Goal: Information Seeking & Learning: Understand process/instructions

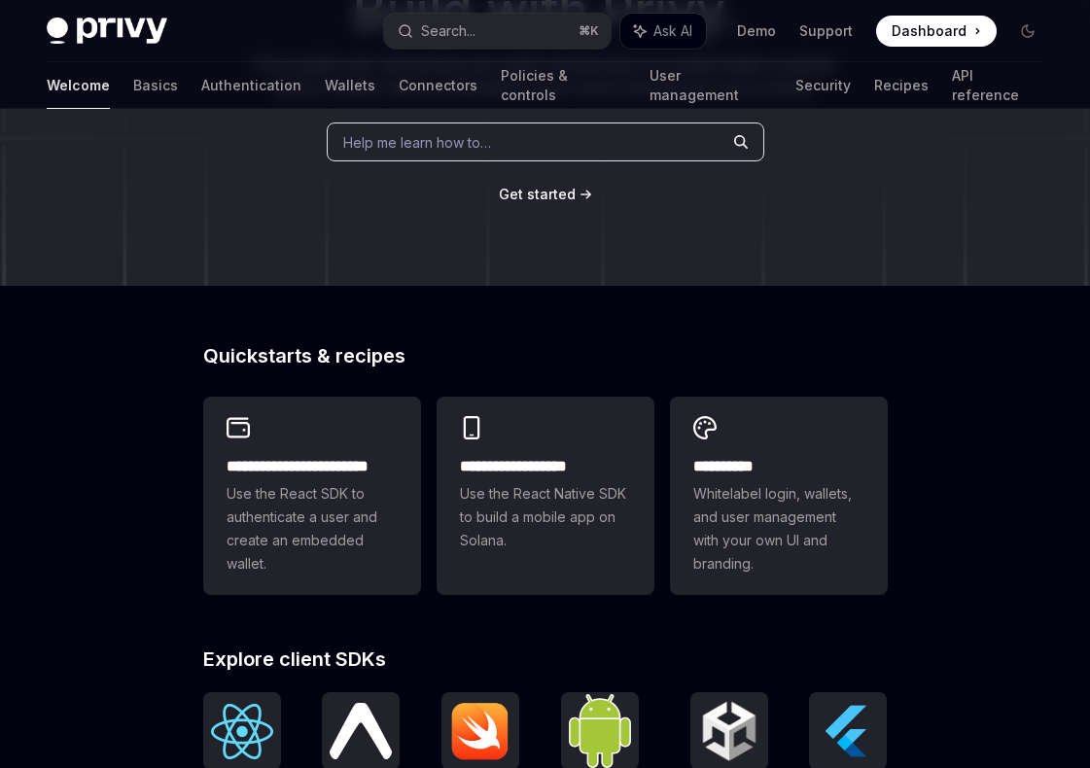
scroll to position [369, 0]
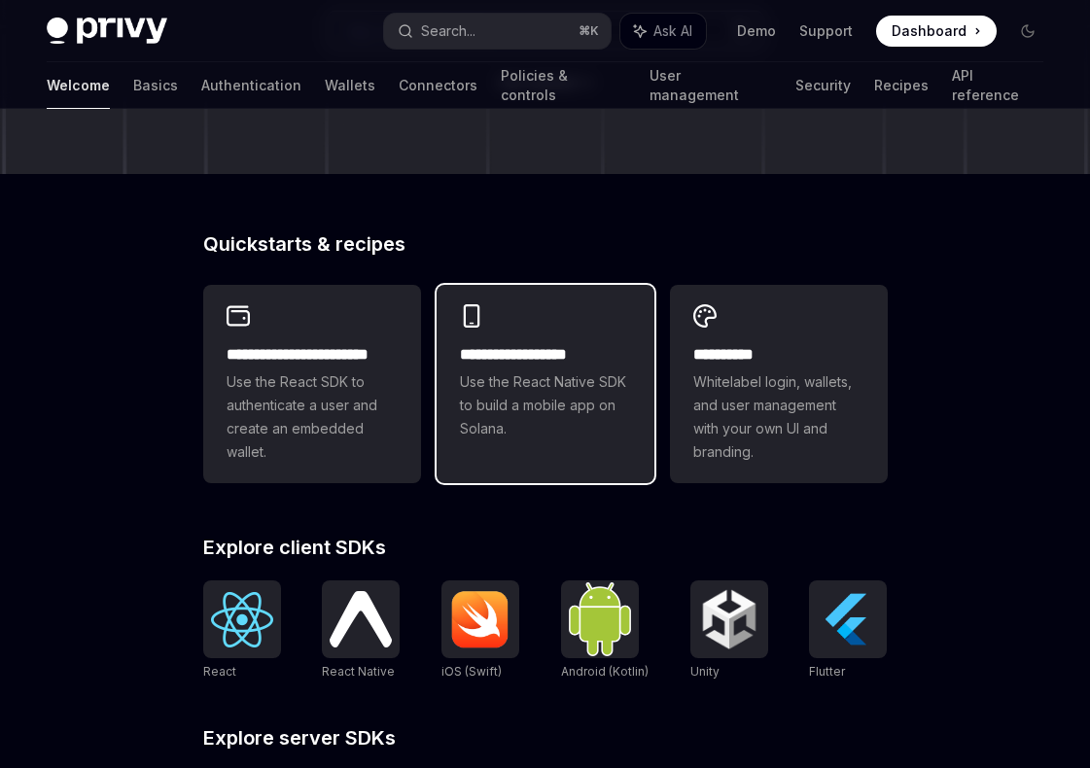
click at [476, 374] on span "Use the React Native SDK to build a mobile app on Solana." at bounding box center [545, 406] width 171 height 70
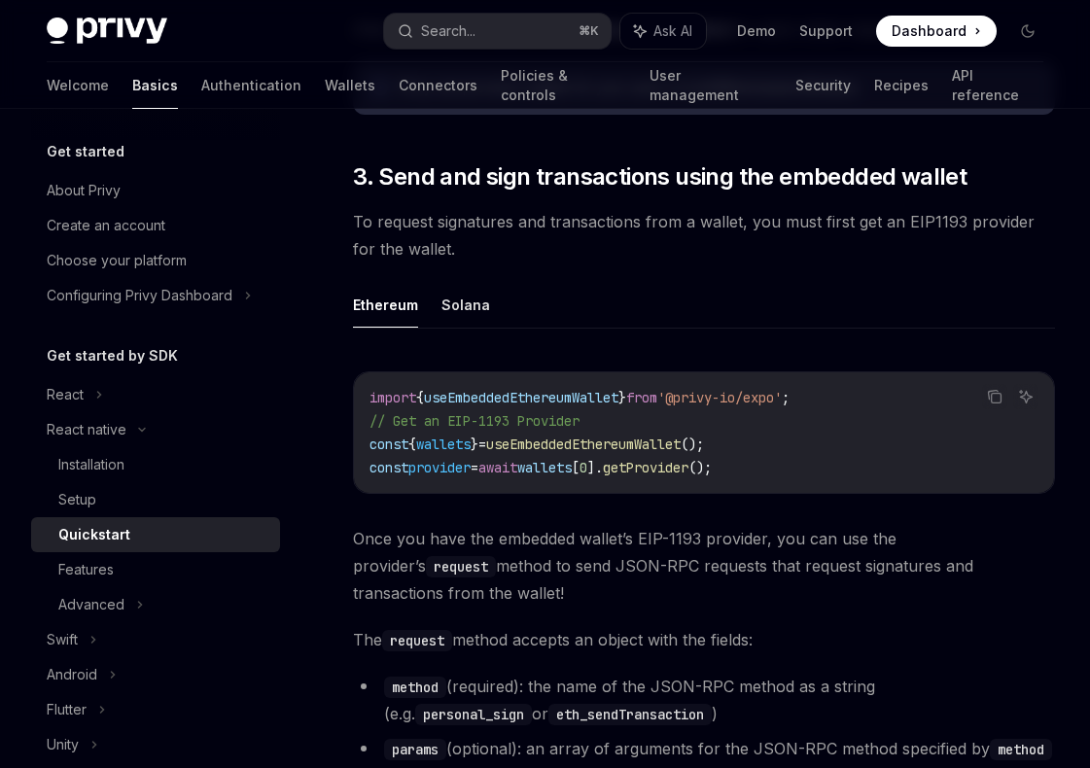
scroll to position [2307, 0]
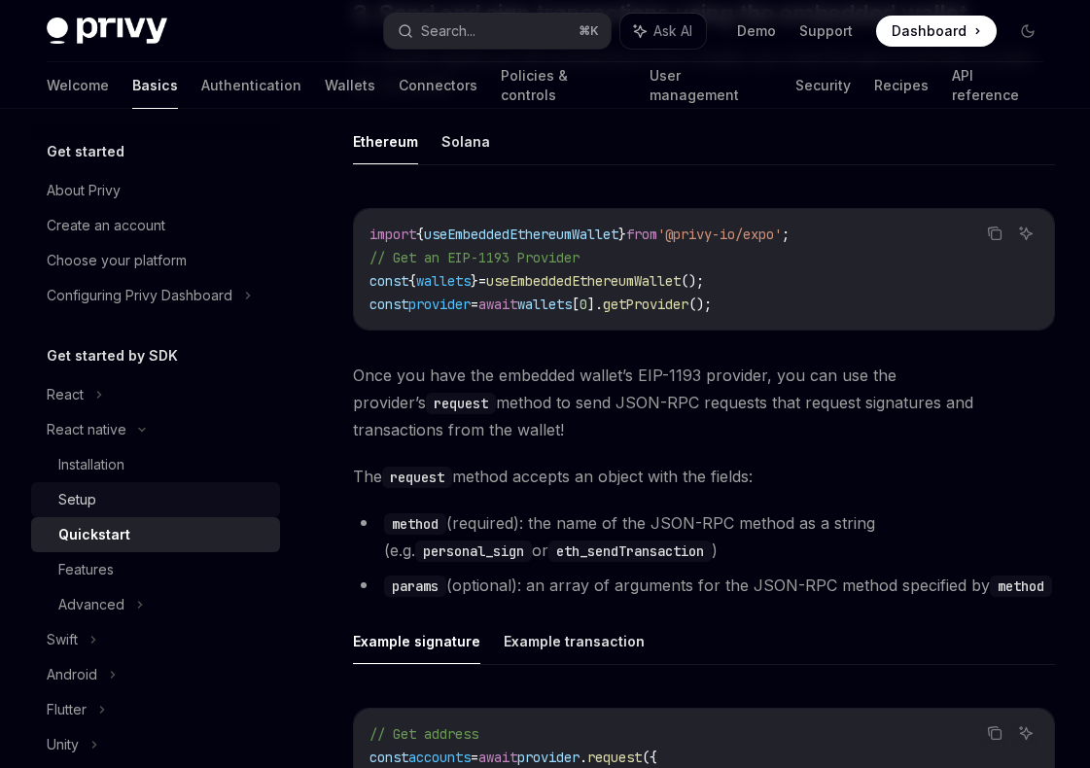
click at [135, 511] on div "Setup" at bounding box center [163, 499] width 210 height 23
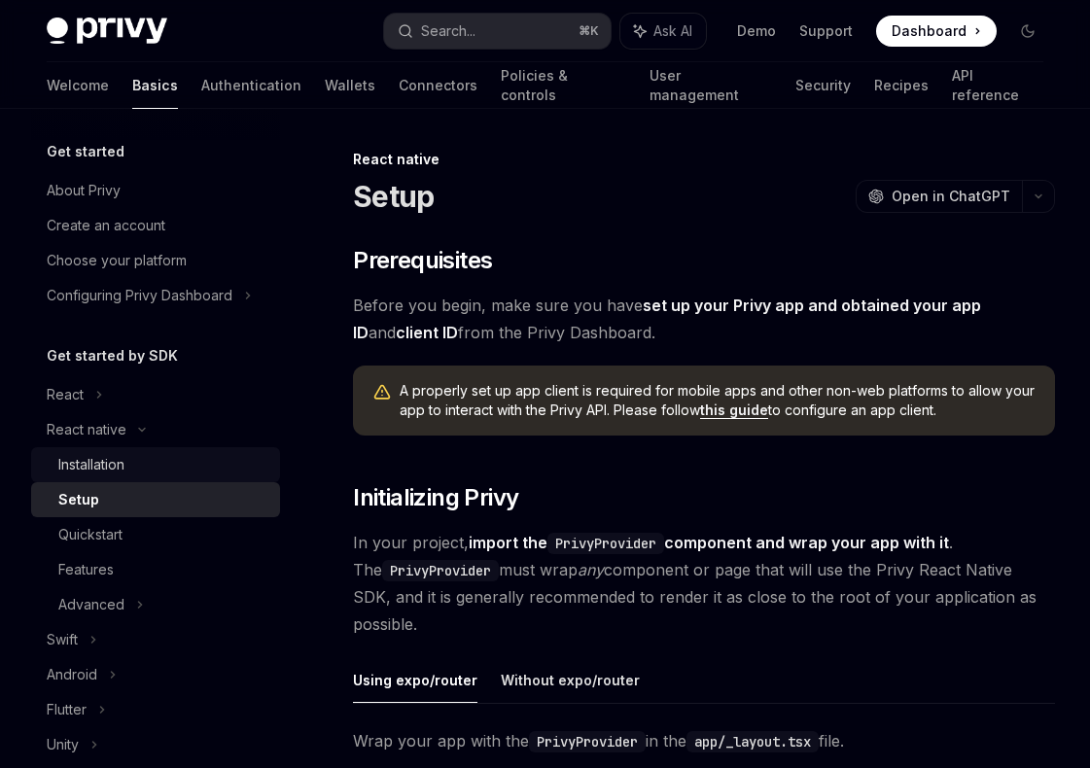
click at [131, 470] on div "Installation" at bounding box center [163, 464] width 210 height 23
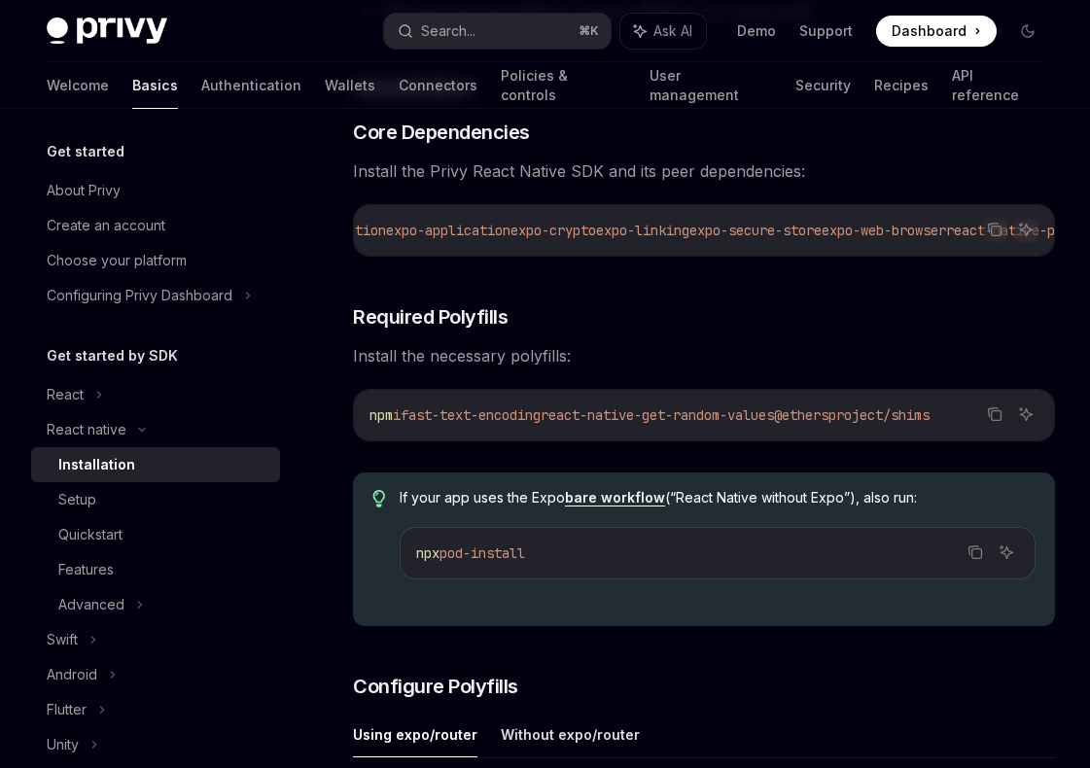
scroll to position [0, 364]
click at [990, 232] on icon "Copy the contents from the code block" at bounding box center [995, 230] width 16 height 16
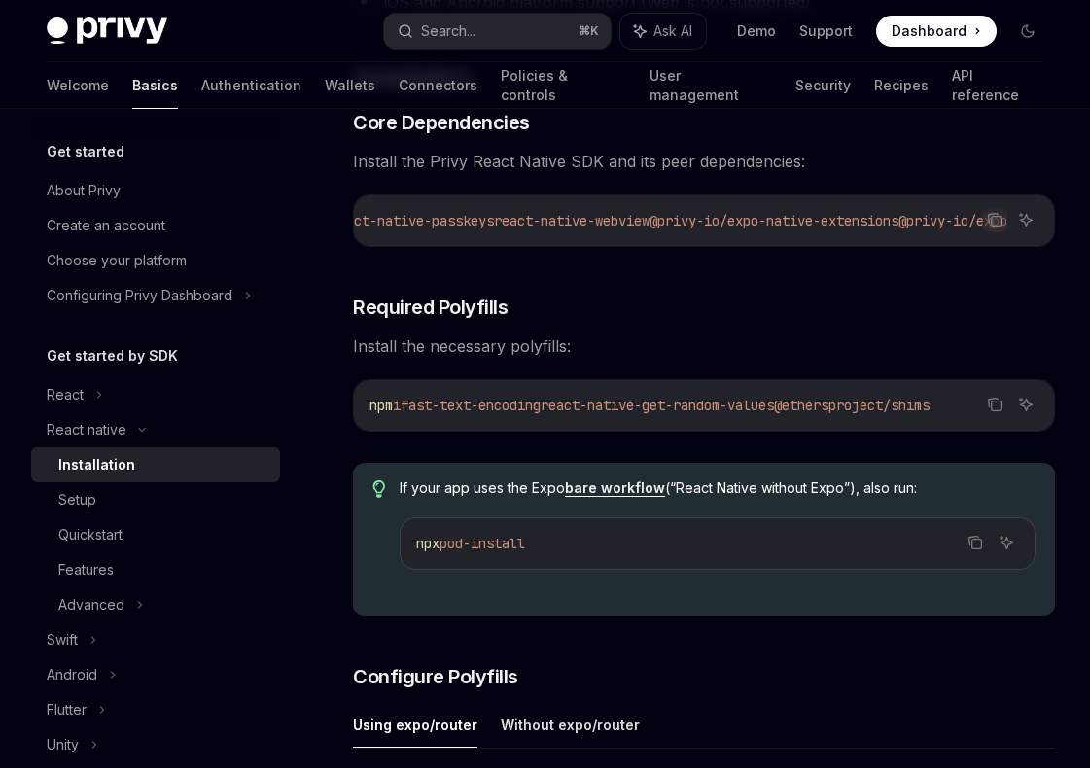
scroll to position [0, 1078]
click at [995, 412] on icon "Copy the contents from the code block" at bounding box center [995, 405] width 16 height 16
click at [993, 412] on icon "Copy the contents from the code block" at bounding box center [995, 405] width 16 height 16
click at [992, 220] on icon "Copy the contents from the code block" at bounding box center [997, 222] width 10 height 10
type textarea "*"
